Goal: Transaction & Acquisition: Purchase product/service

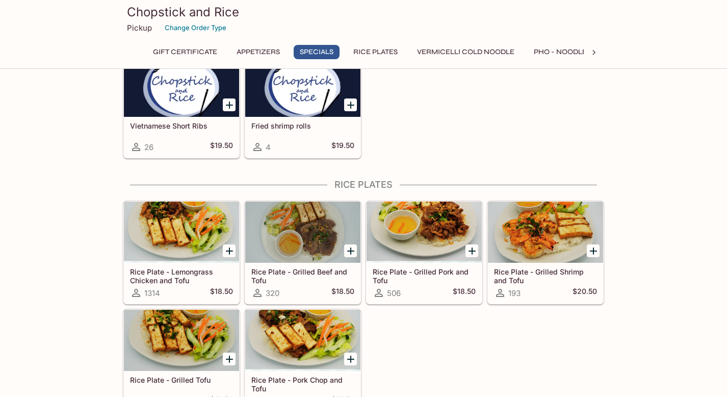
scroll to position [560, 0]
click at [187, 237] on div at bounding box center [181, 232] width 115 height 61
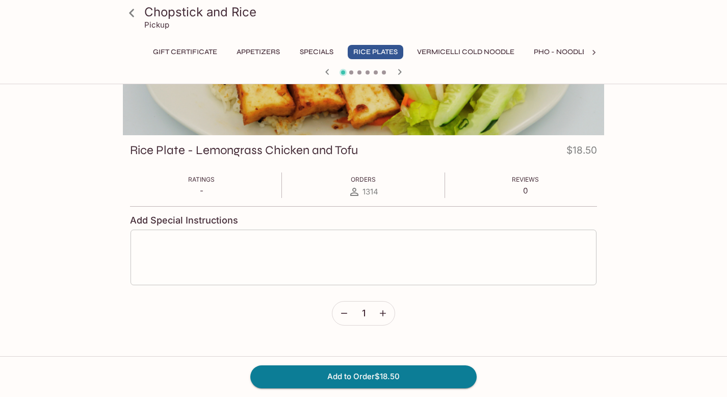
scroll to position [88, 0]
click at [375, 377] on button "Add to Order $18.50" at bounding box center [363, 376] width 226 height 22
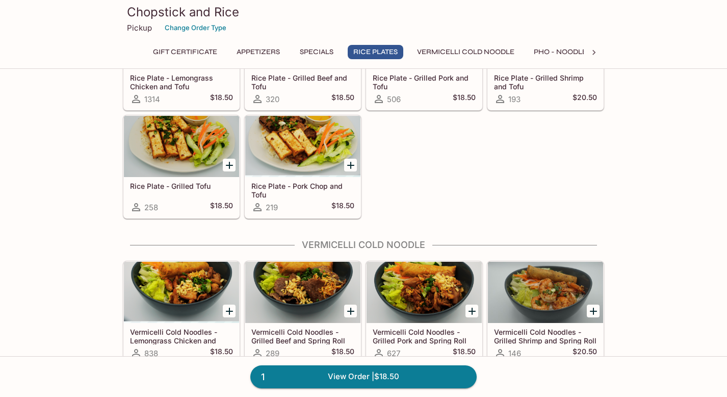
scroll to position [777, 0]
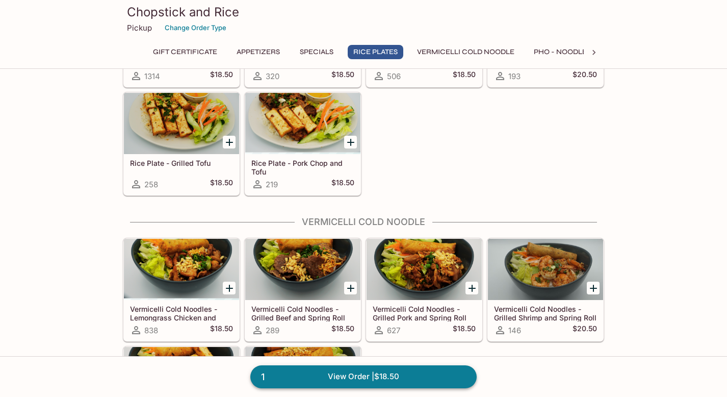
click at [347, 378] on link "1 View Order | $18.50" at bounding box center [363, 376] width 226 height 22
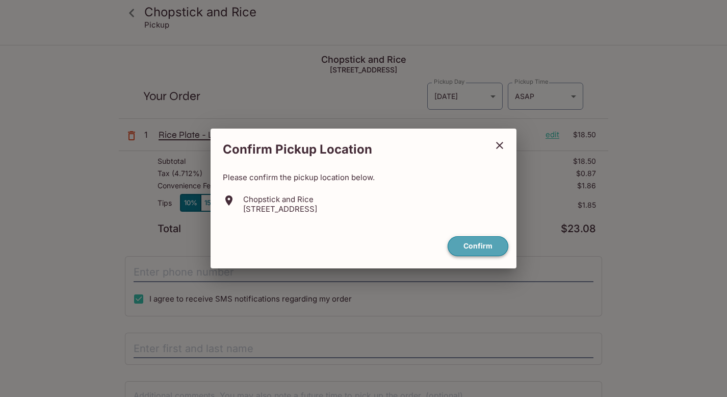
click at [479, 243] on button "Confirm" at bounding box center [478, 246] width 61 height 20
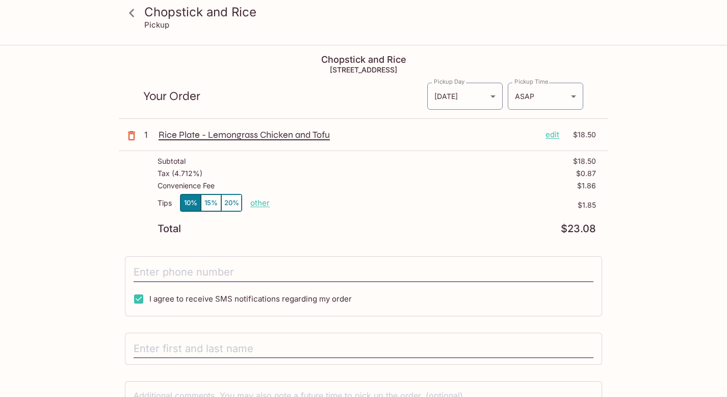
click at [259, 206] on p "other" at bounding box center [259, 203] width 19 height 10
type input "0.00"
click at [361, 241] on div "Chopstick and Rice [STREET_ADDRESS] Your Order Pickup Day [DATE] [DATE] Pickup …" at bounding box center [363, 275] width 489 height 458
click at [133, 10] on icon at bounding box center [131, 13] width 5 height 8
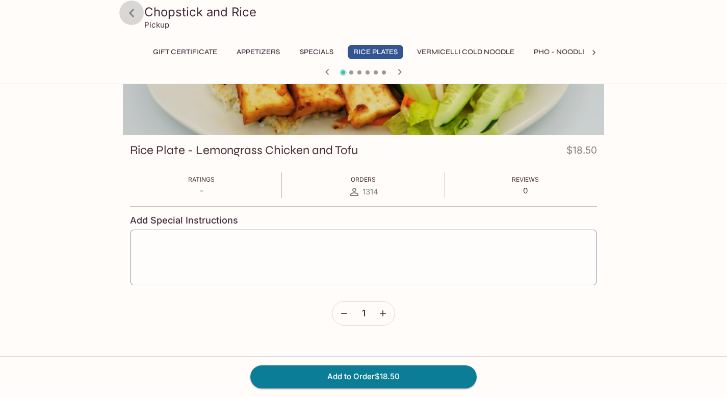
click at [132, 13] on icon at bounding box center [132, 13] width 18 height 18
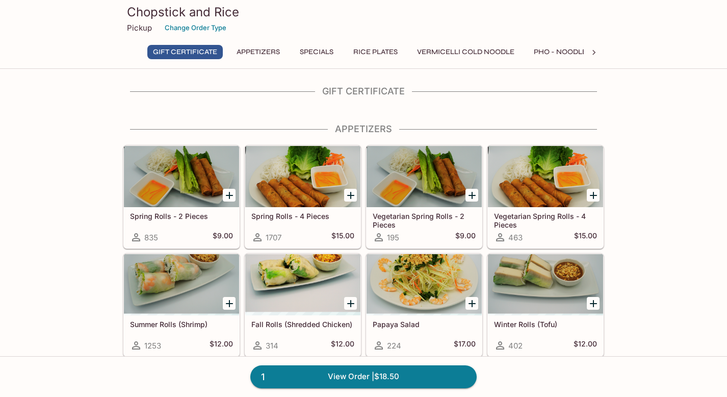
click at [139, 30] on p "Pickup" at bounding box center [139, 28] width 25 height 10
